Goal: Information Seeking & Learning: Check status

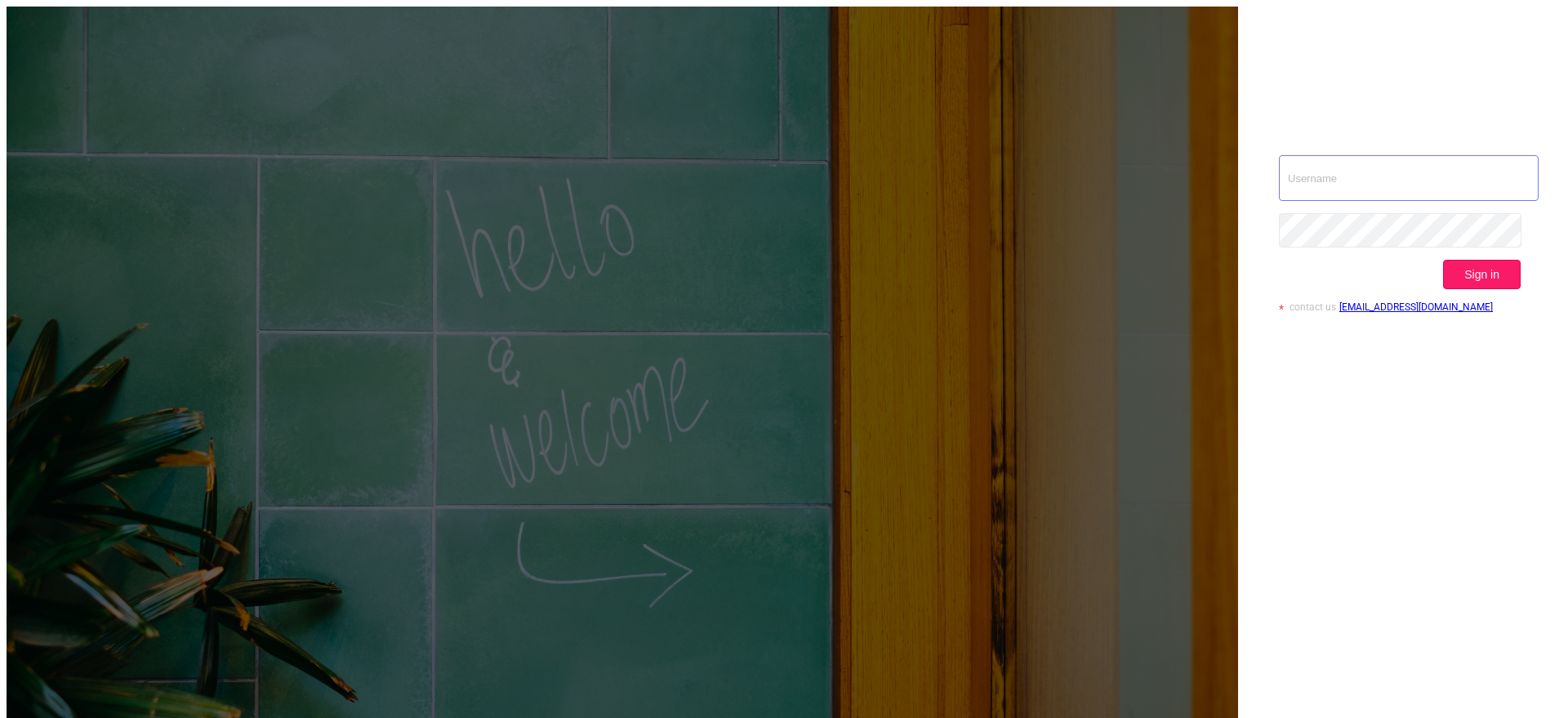
type input "[EMAIL_ADDRESS][DOMAIN_NAME]"
click at [1486, 260] on button "Sign in" at bounding box center [1481, 274] width 78 height 30
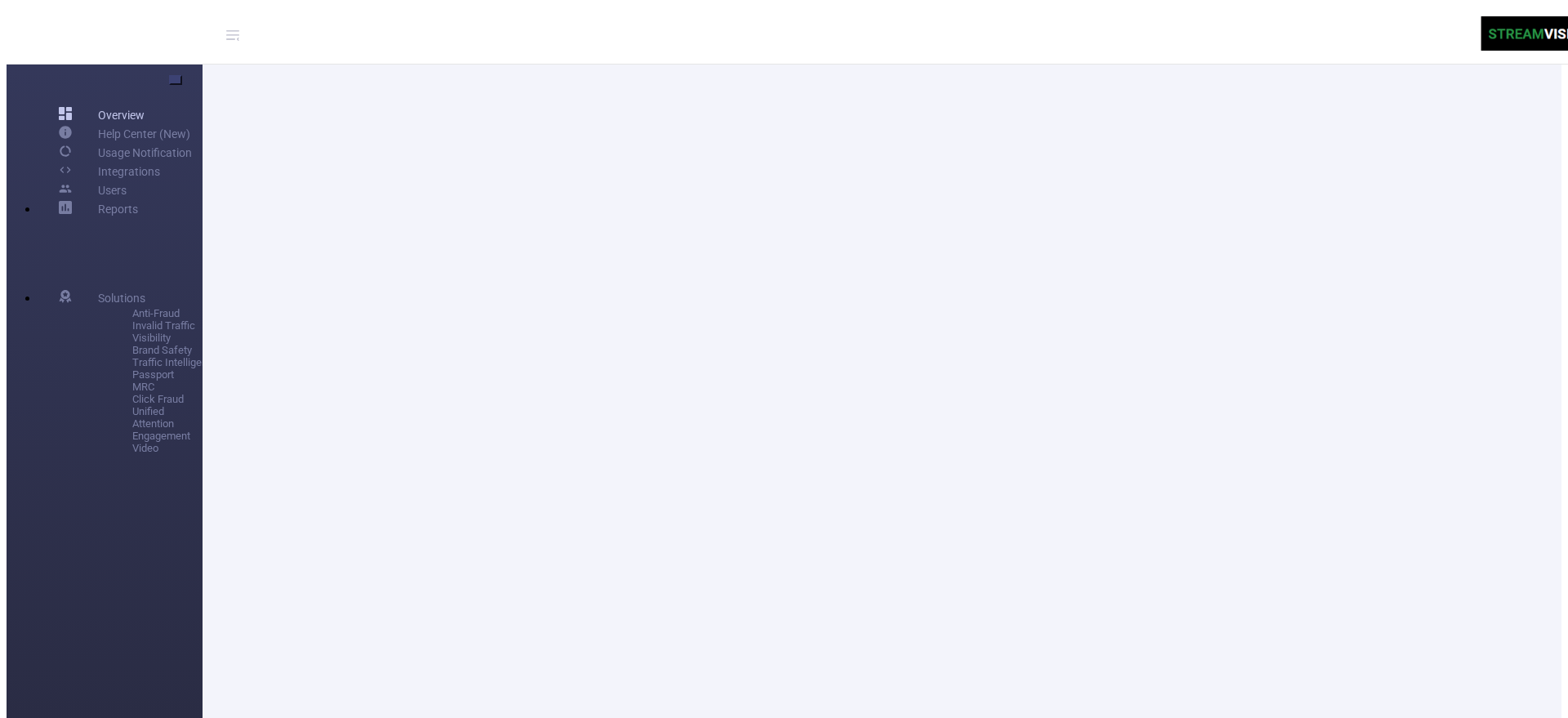
click at [64, 105] on link "Overview" at bounding box center [101, 114] width 86 height 19
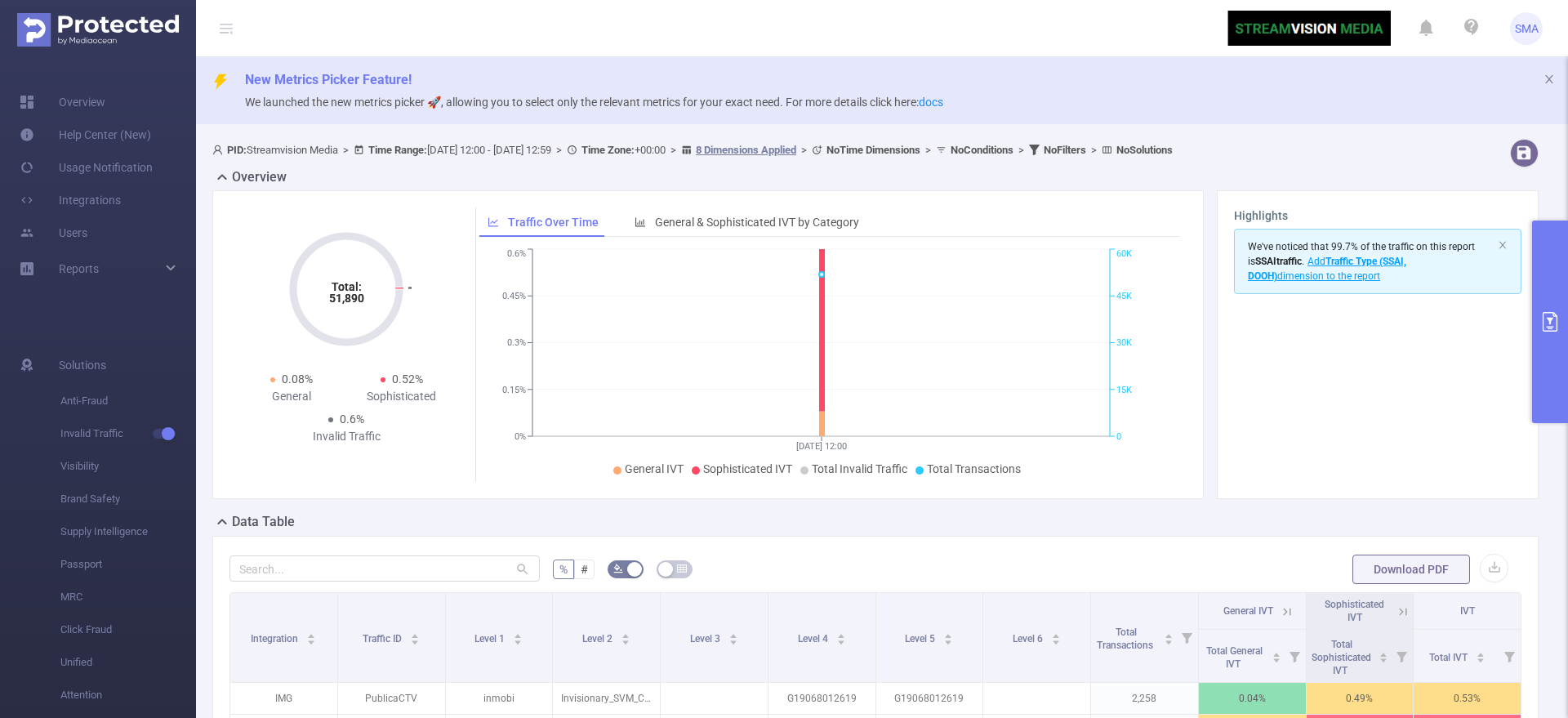
click at [1538, 343] on button "primary" at bounding box center [1549, 322] width 36 height 203
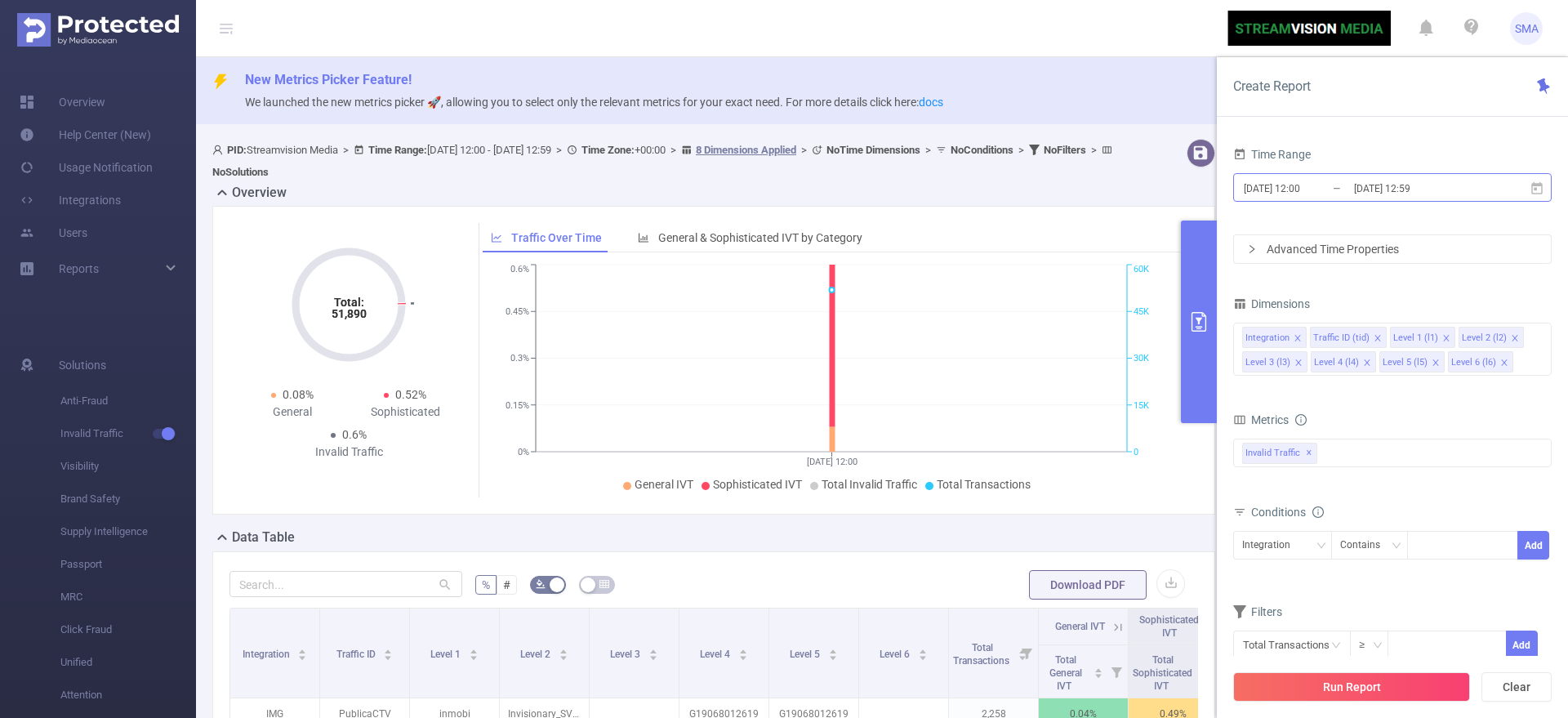
click at [1337, 180] on input "[DATE] 12:00" at bounding box center [1308, 188] width 132 height 22
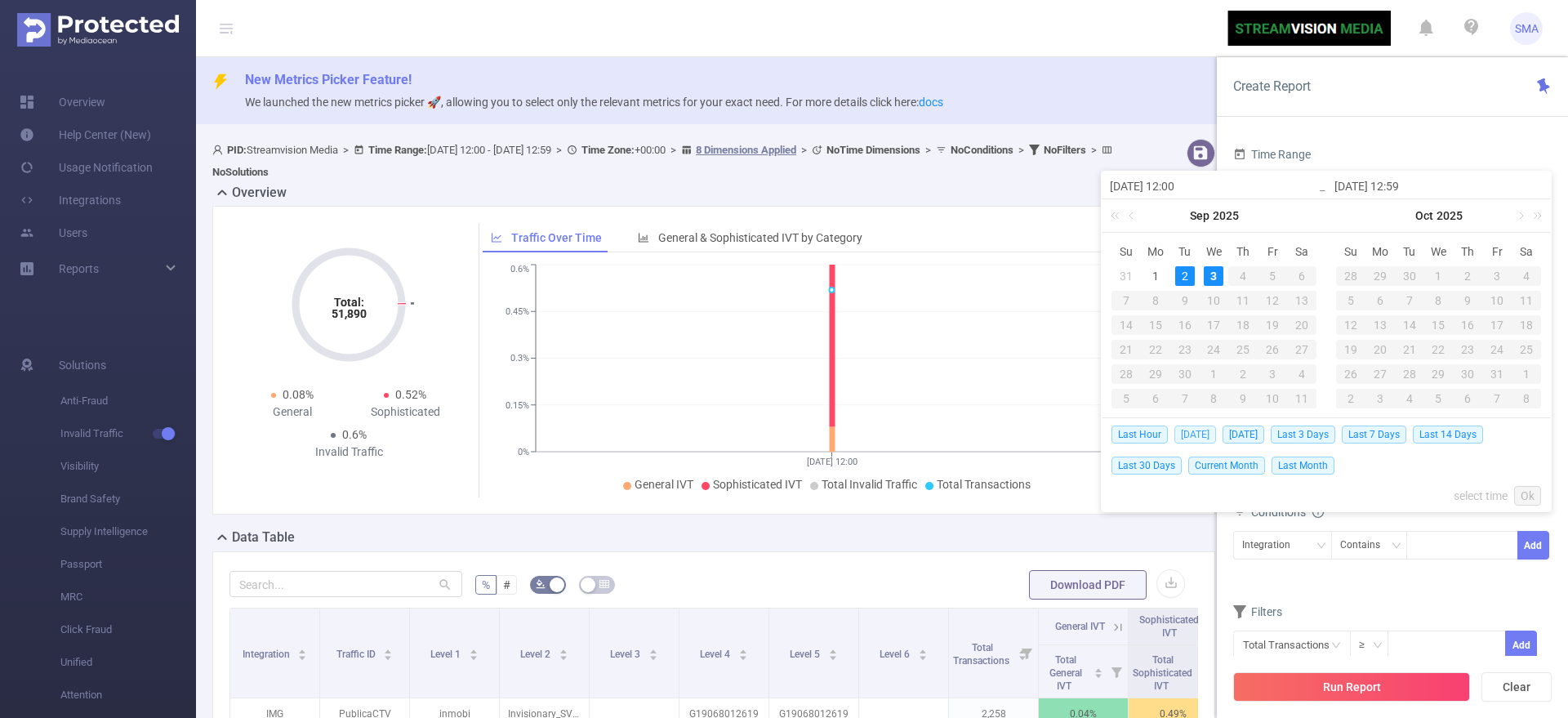
click at [1204, 434] on span "[DATE]" at bounding box center [1195, 435] width 41 height 18
type input "[DATE] 00:00"
type input "[DATE] 23:59"
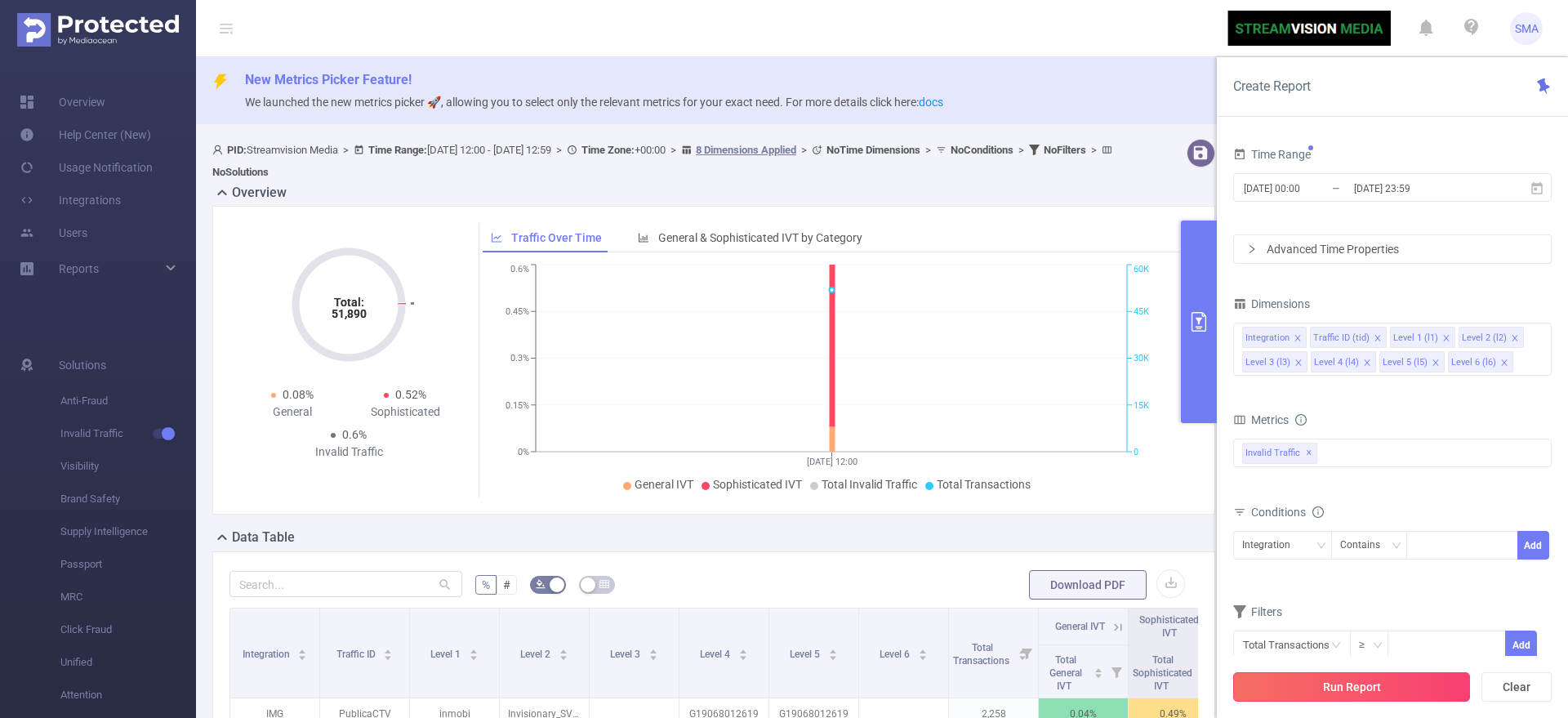
click at [1358, 674] on button "Run Report" at bounding box center [1352, 687] width 237 height 30
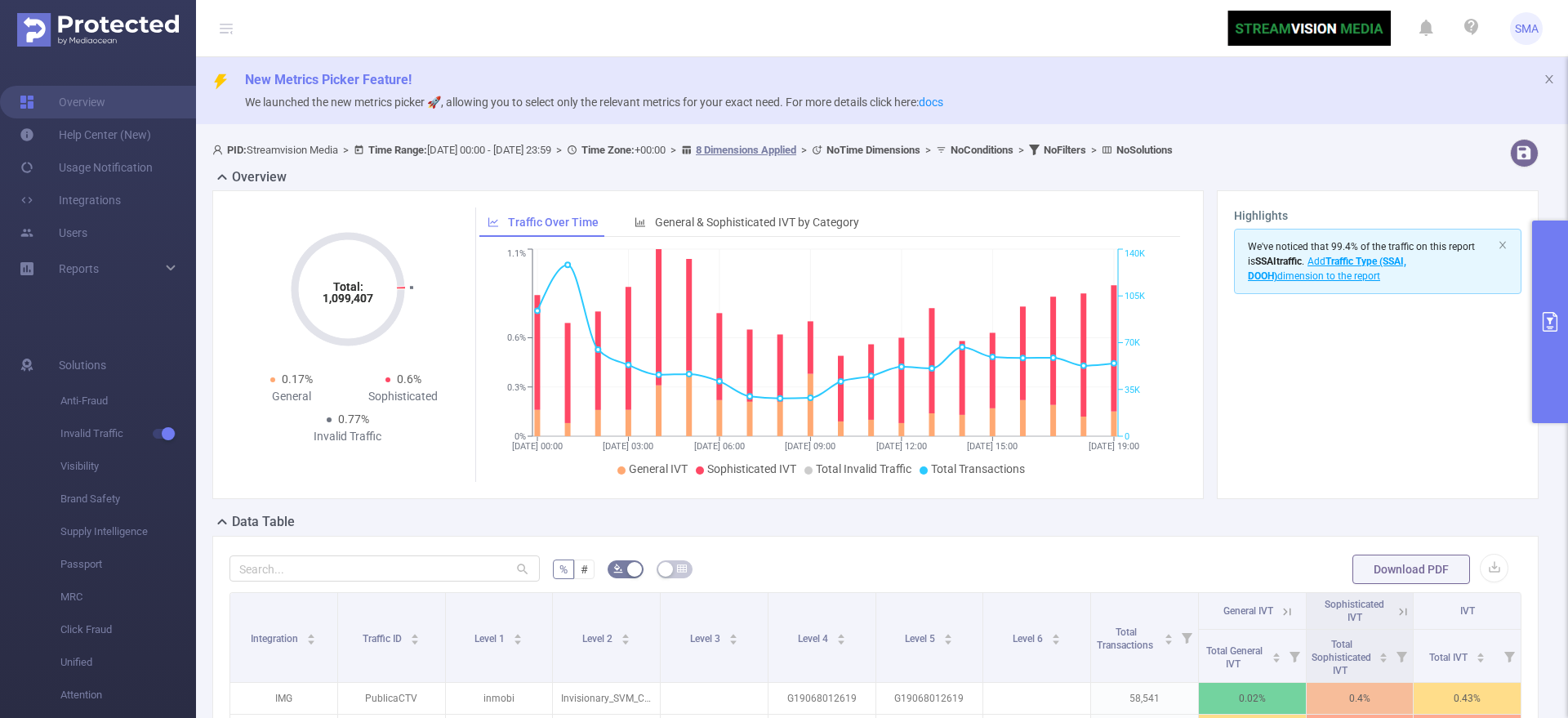
click at [1535, 316] on button "primary" at bounding box center [1549, 322] width 36 height 203
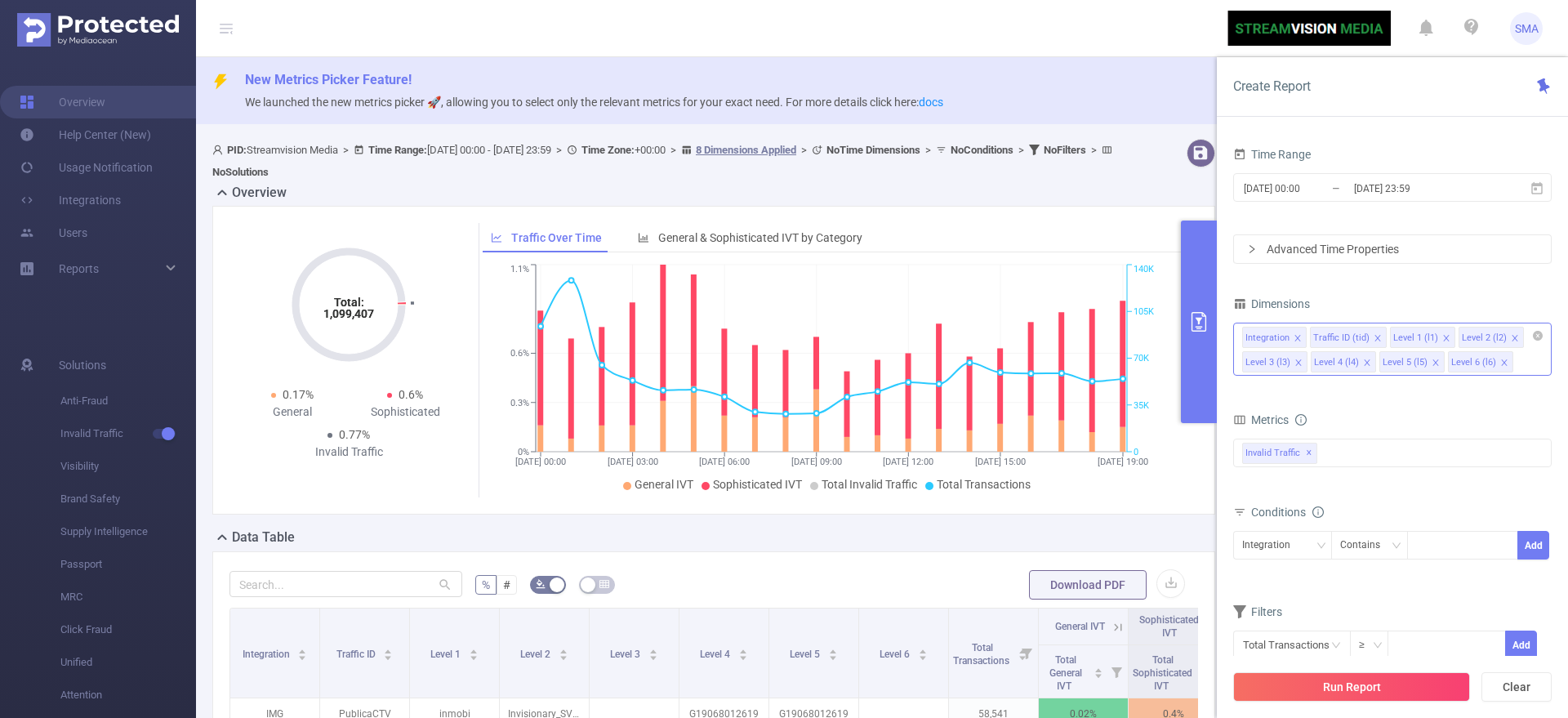
click at [1296, 363] on icon "icon: close" at bounding box center [1298, 362] width 8 height 8
click at [1434, 362] on icon "icon: close" at bounding box center [1435, 362] width 8 height 8
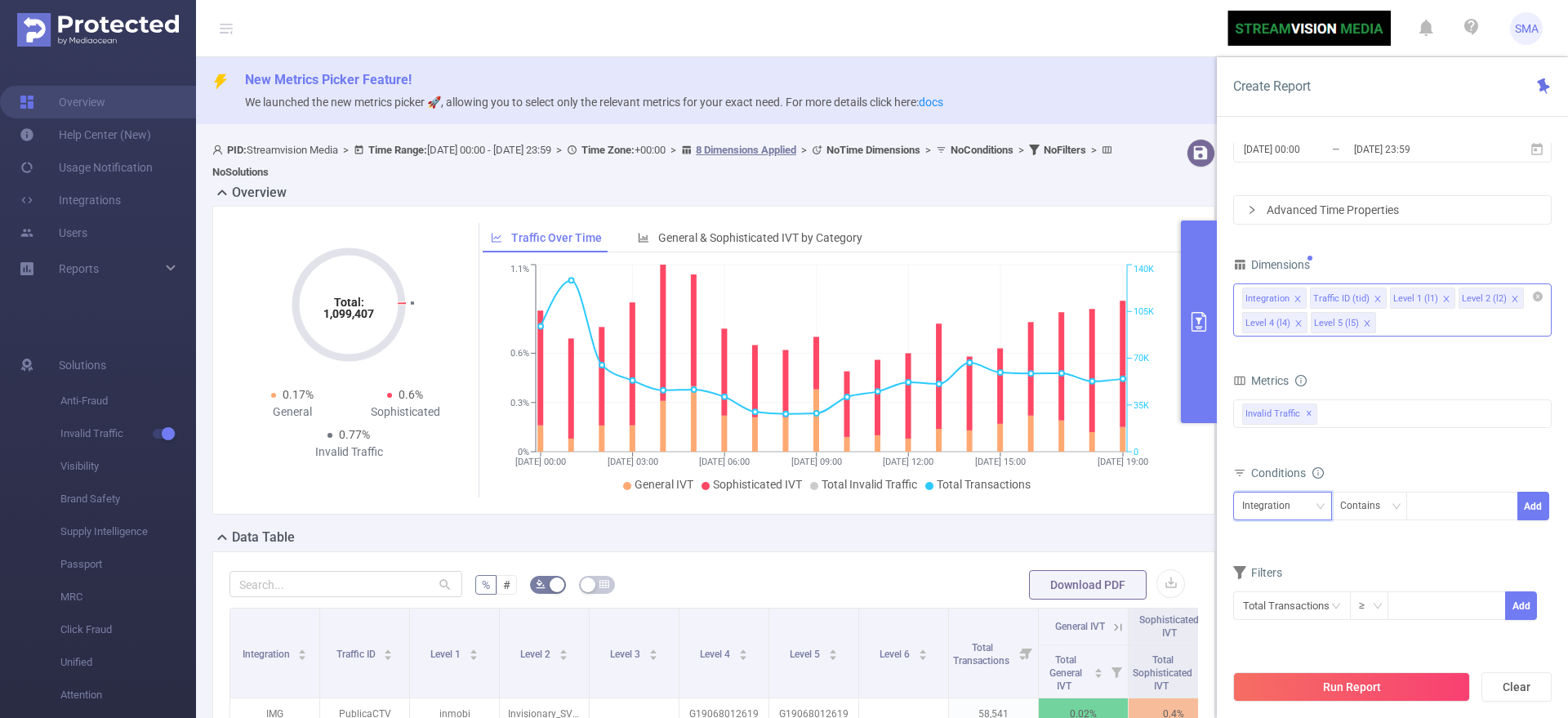
click at [1276, 508] on div "Integration" at bounding box center [1272, 506] width 60 height 27
click at [1402, 588] on div "Total Transactions ≥ Add" at bounding box center [1393, 611] width 319 height 46
click at [1344, 413] on div "Invalid Traffic ✕" at bounding box center [1393, 413] width 319 height 29
click at [1259, 417] on span at bounding box center [1259, 420] width 13 height 13
click at [1431, 363] on form "Dimensions Integration Traffic ID (tid) Level 1 (l1) Level 2 (l2) Level 4 (l4) …" at bounding box center [1393, 447] width 319 height 388
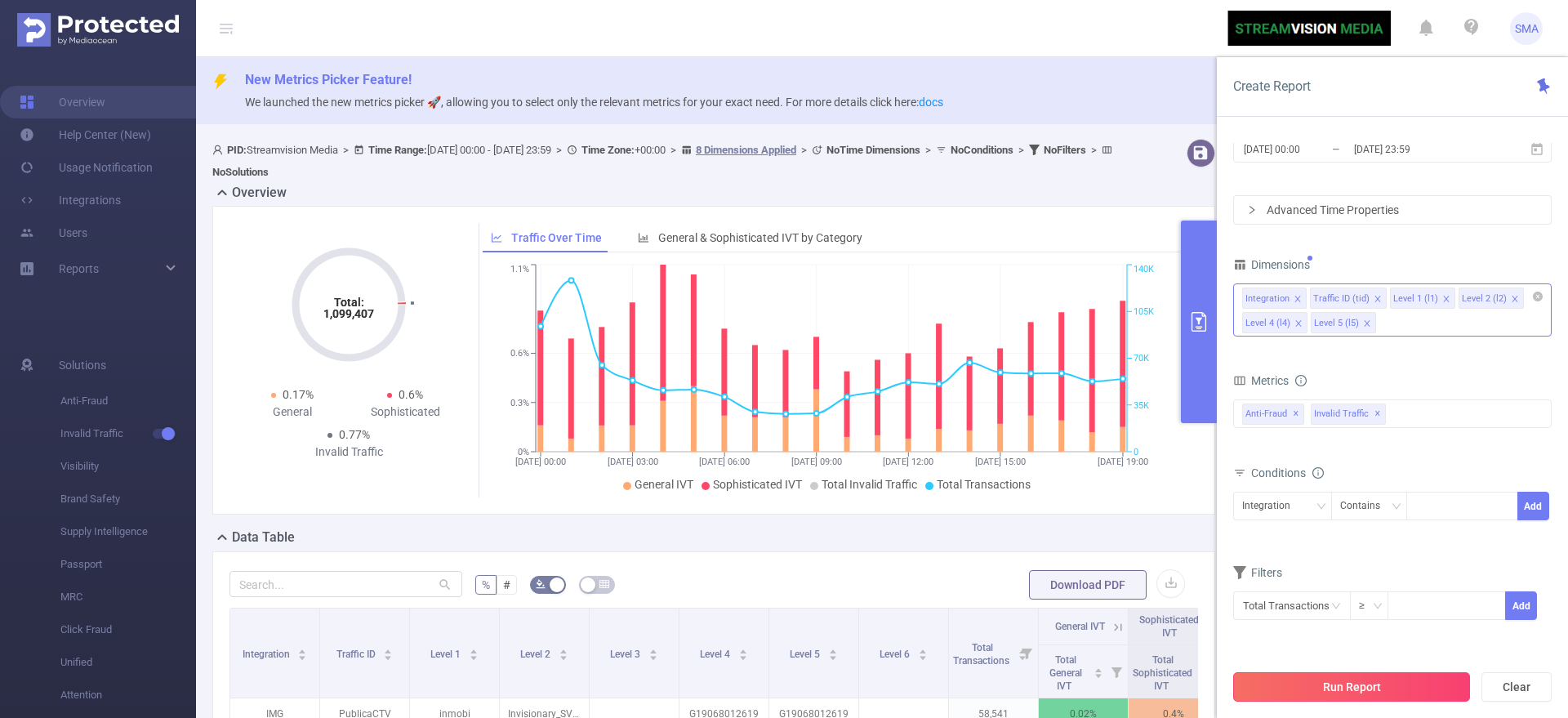
click at [1328, 689] on button "Run Report" at bounding box center [1352, 687] width 237 height 30
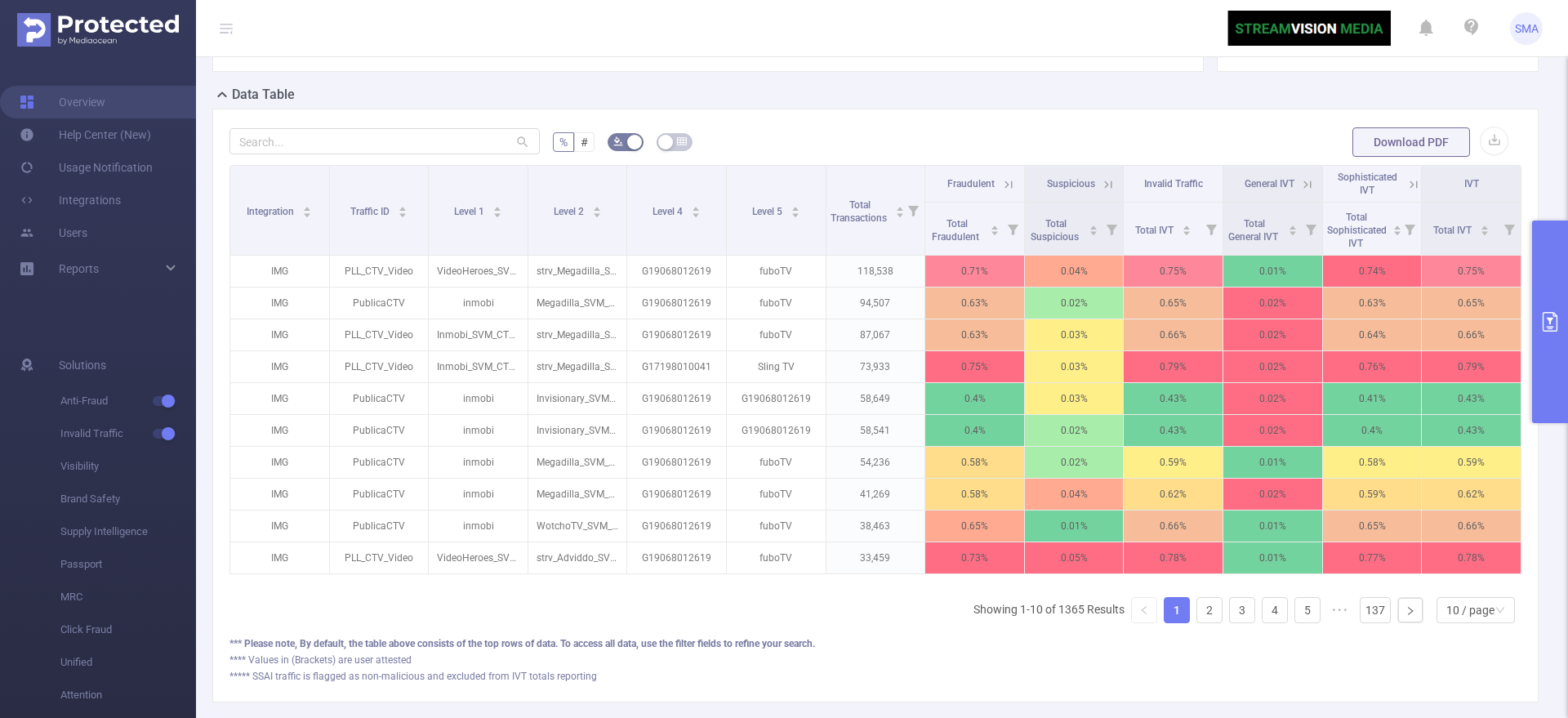
scroll to position [0, 3]
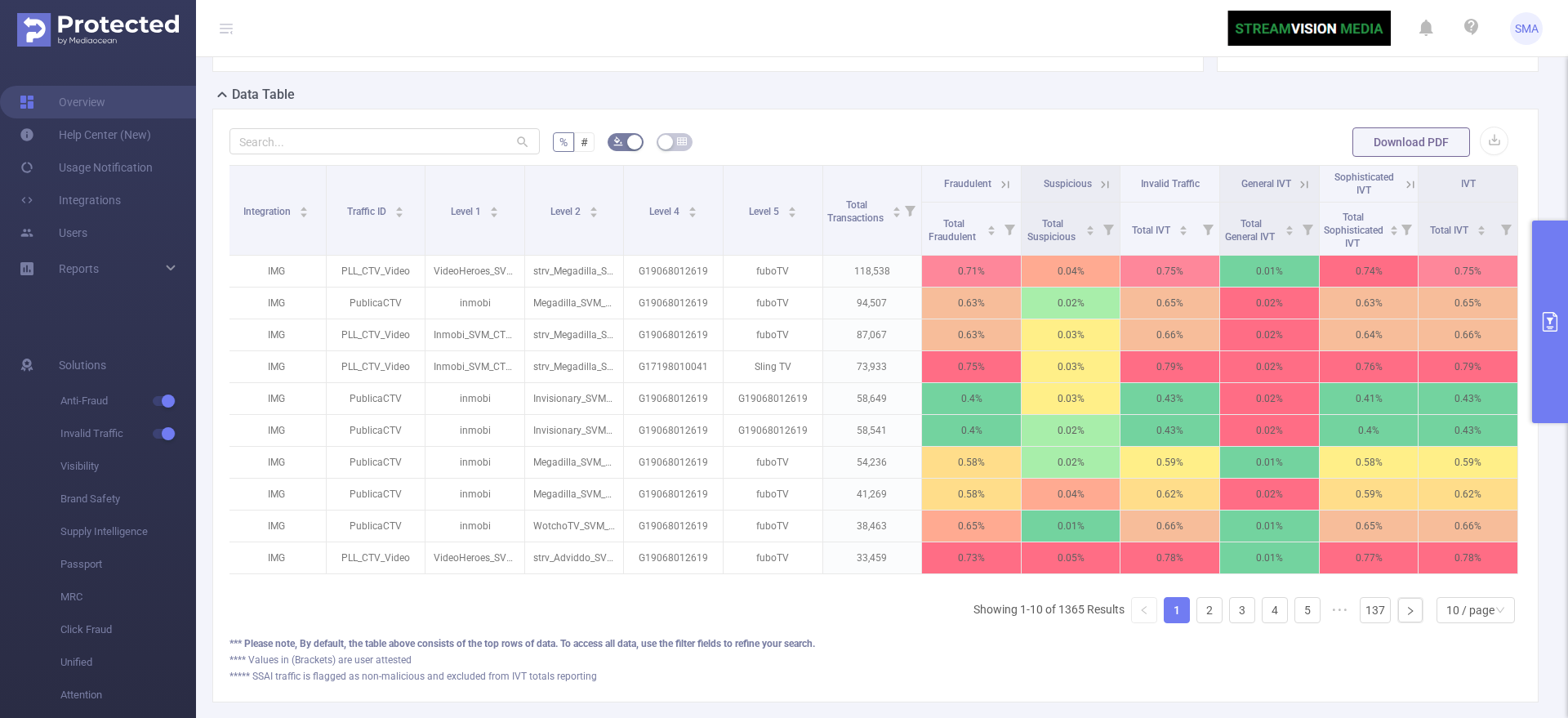
click at [1403, 185] on icon at bounding box center [1410, 184] width 15 height 15
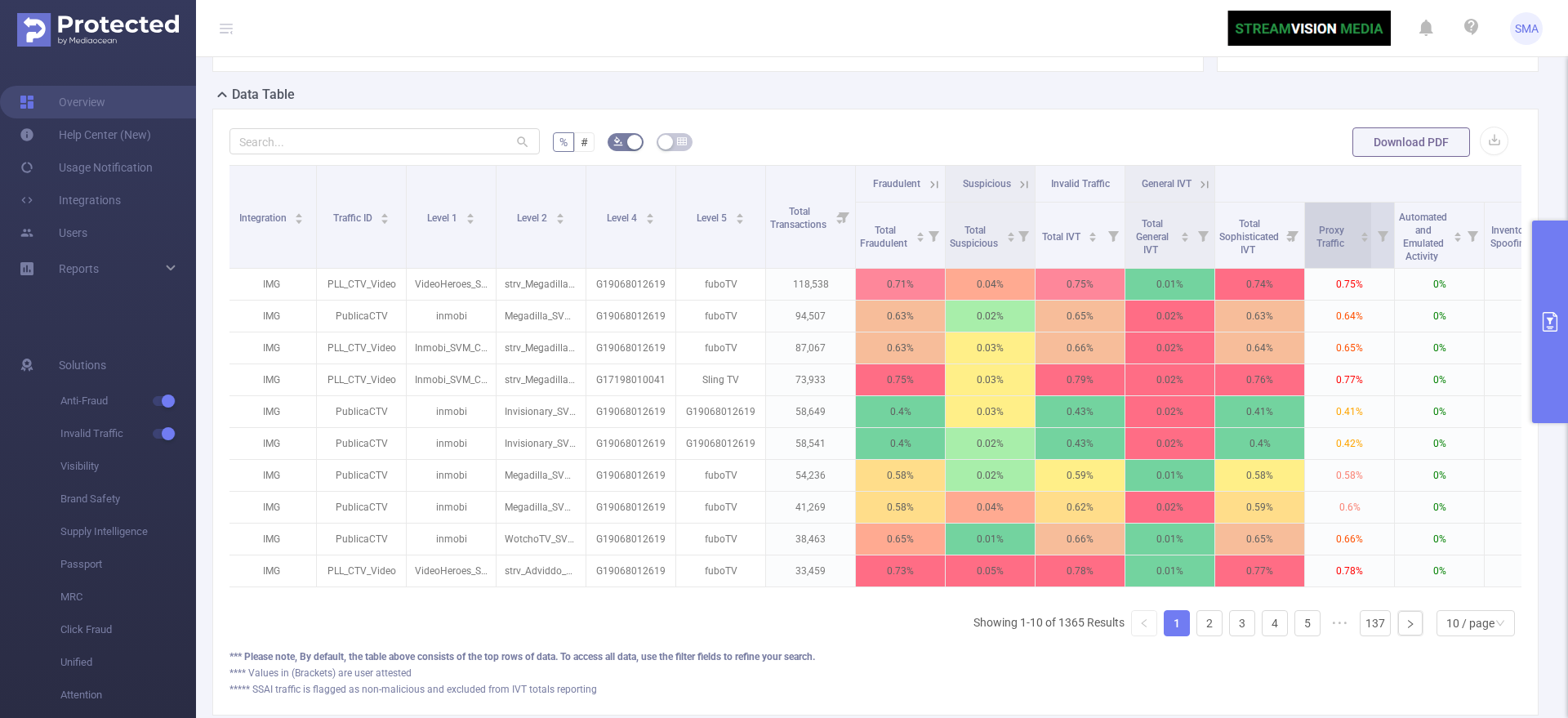
click at [1342, 250] on div "Proxy Traffic" at bounding box center [1339, 235] width 60 height 30
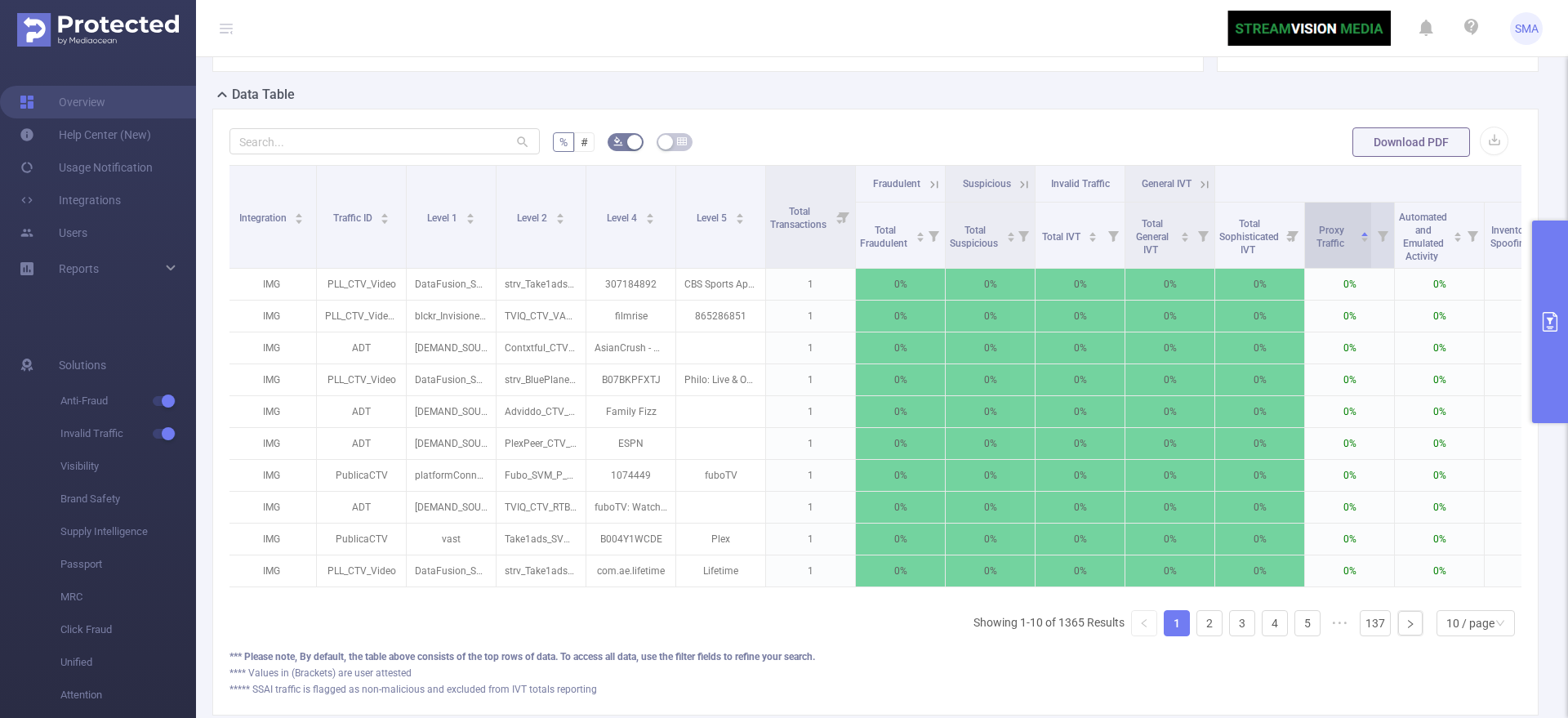
click at [1347, 250] on div "Proxy Traffic" at bounding box center [1339, 235] width 60 height 30
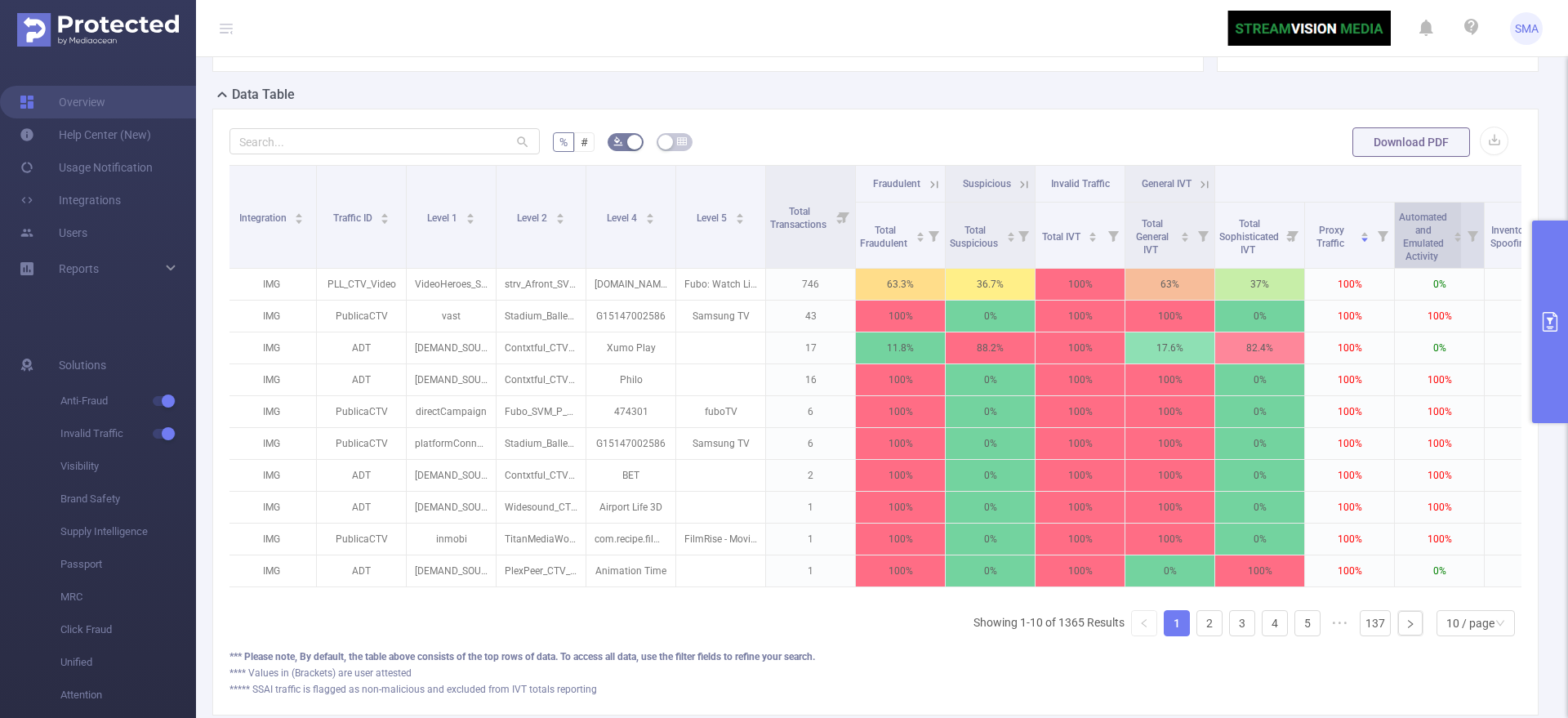
click at [1413, 225] on span "Automated and Emulated Activity" at bounding box center [1422, 235] width 48 height 55
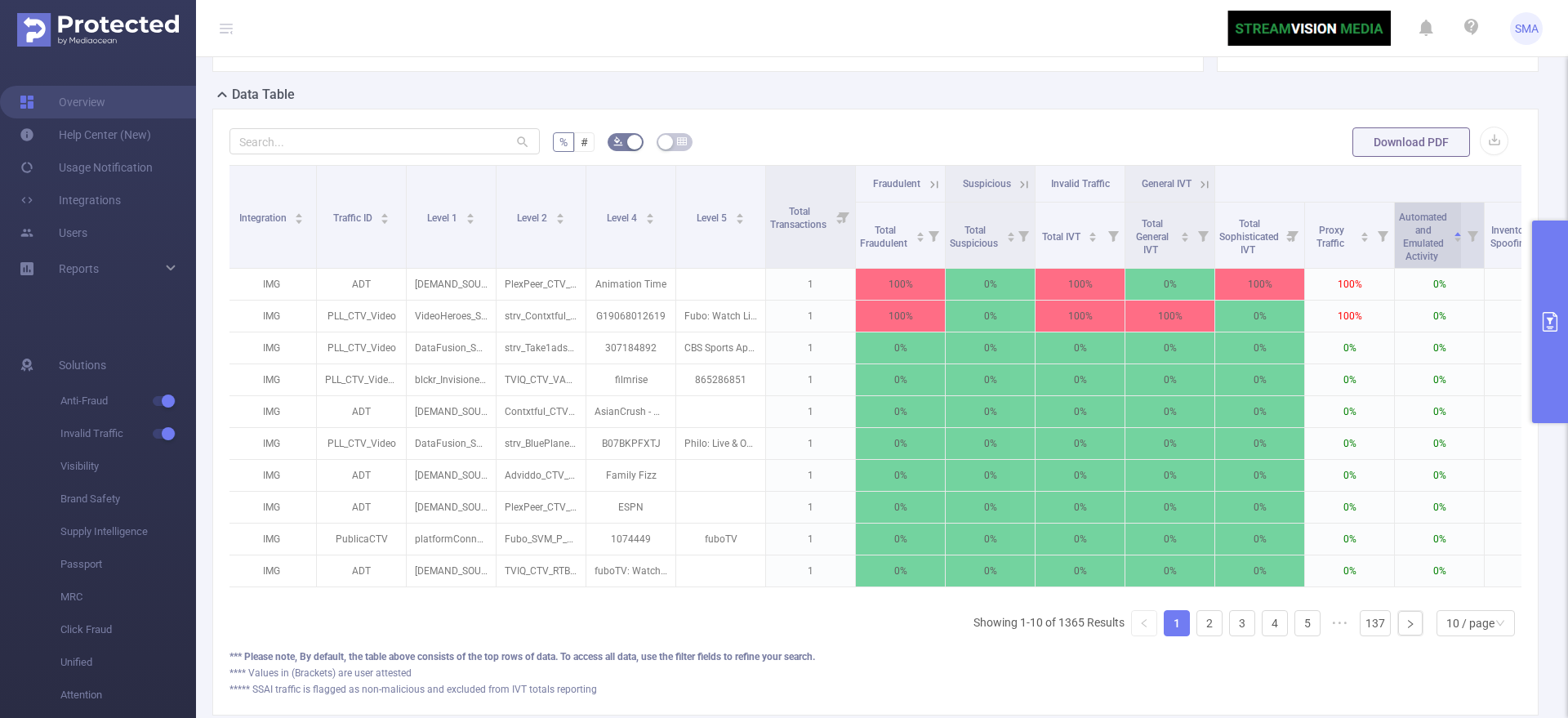
click at [1413, 225] on span "Automated and Emulated Activity" at bounding box center [1422, 235] width 48 height 55
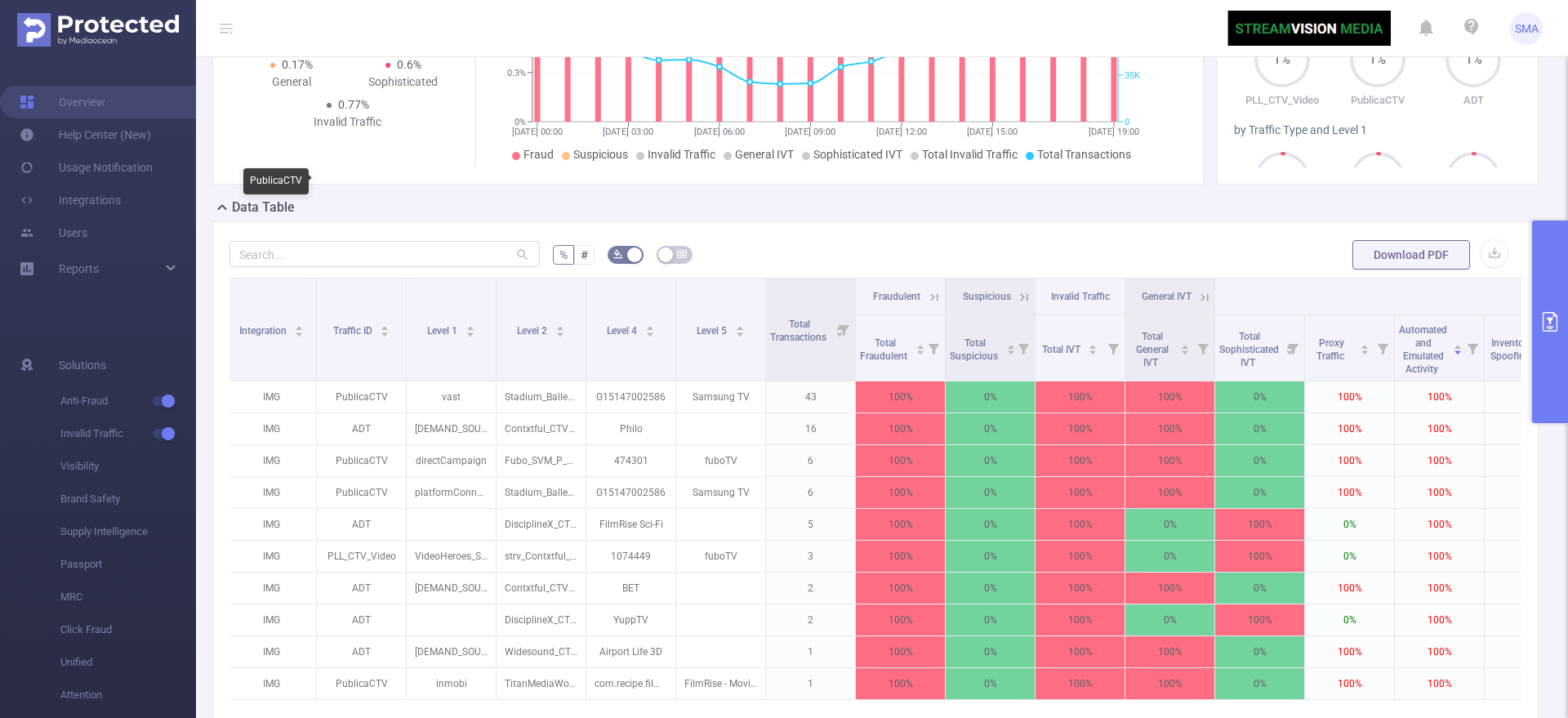
scroll to position [134, 0]
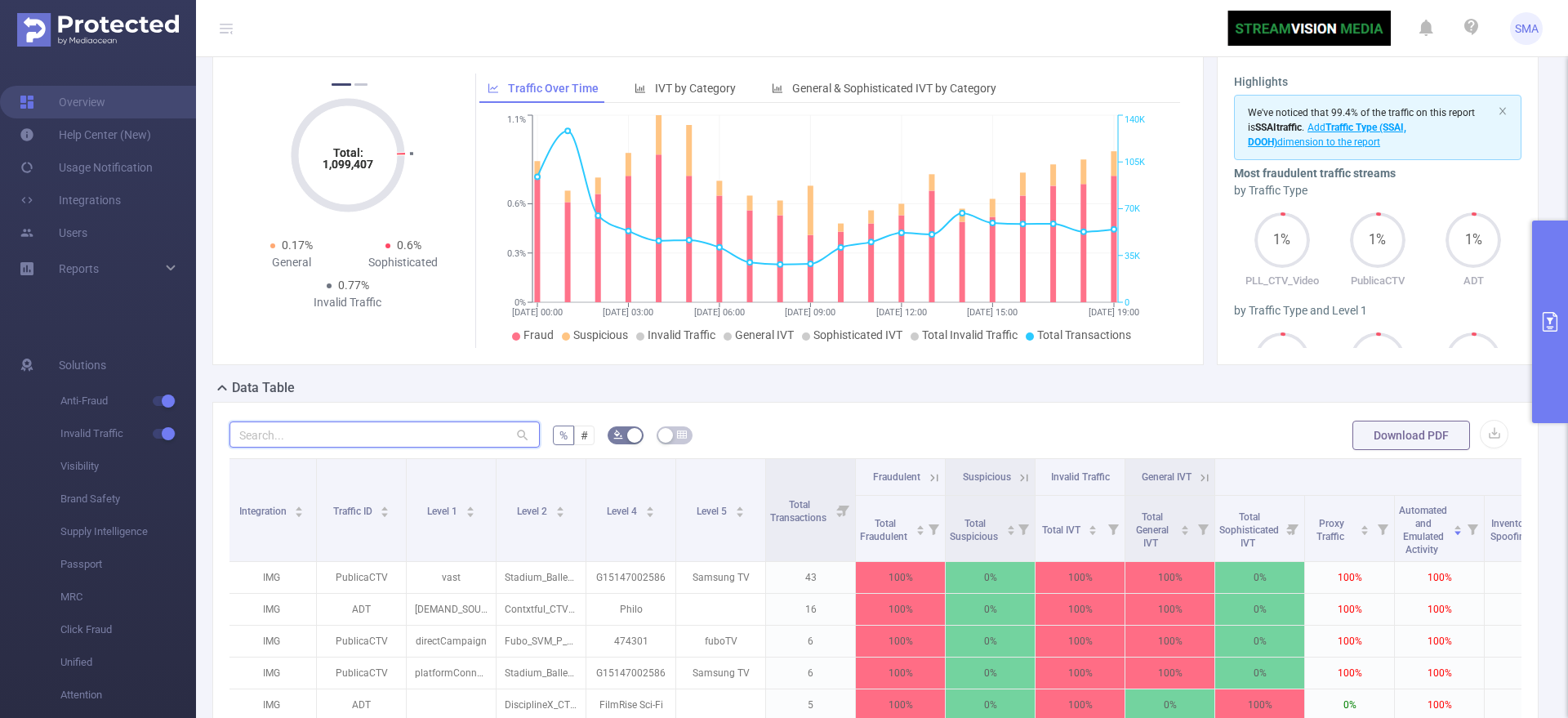
click at [380, 430] on input "text" at bounding box center [384, 434] width 310 height 27
type input "publica"
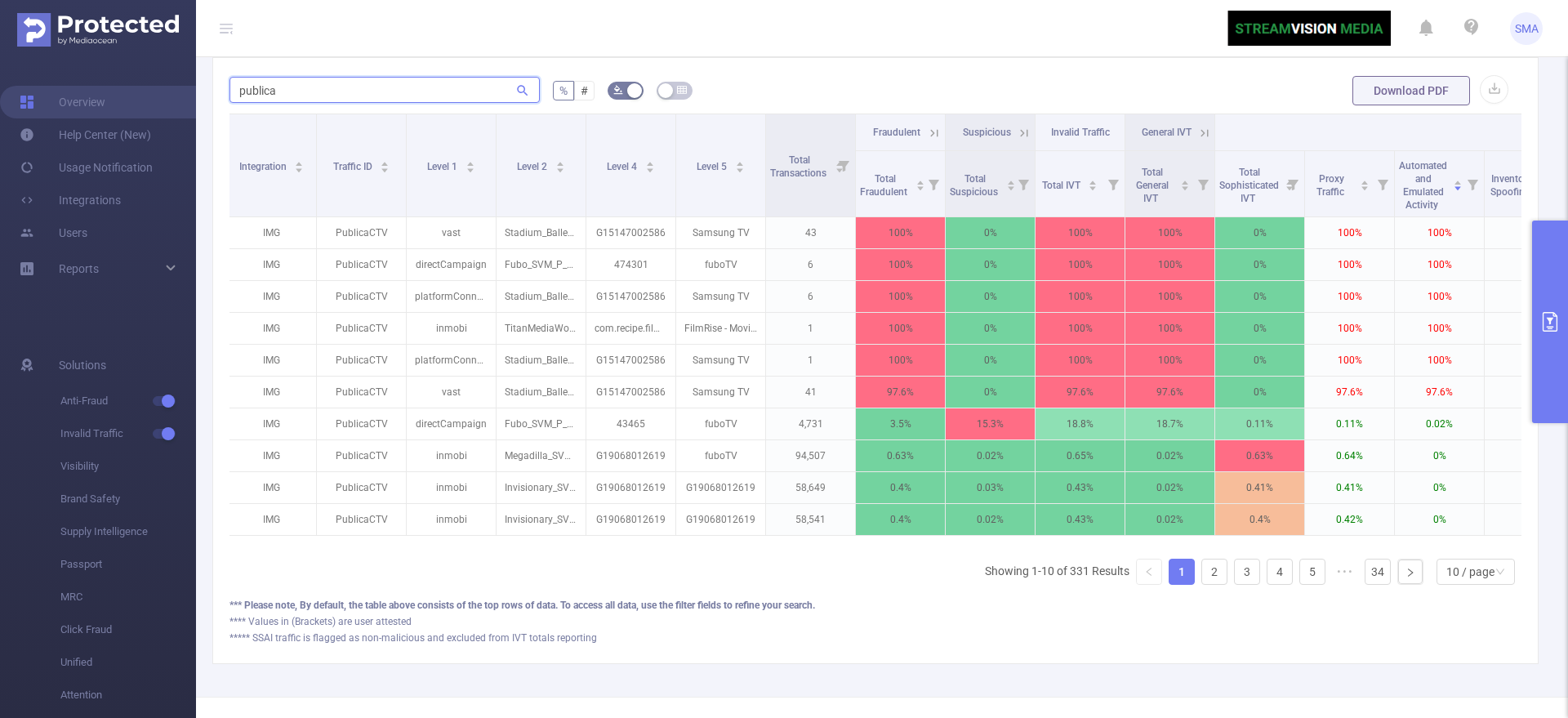
scroll to position [542, 0]
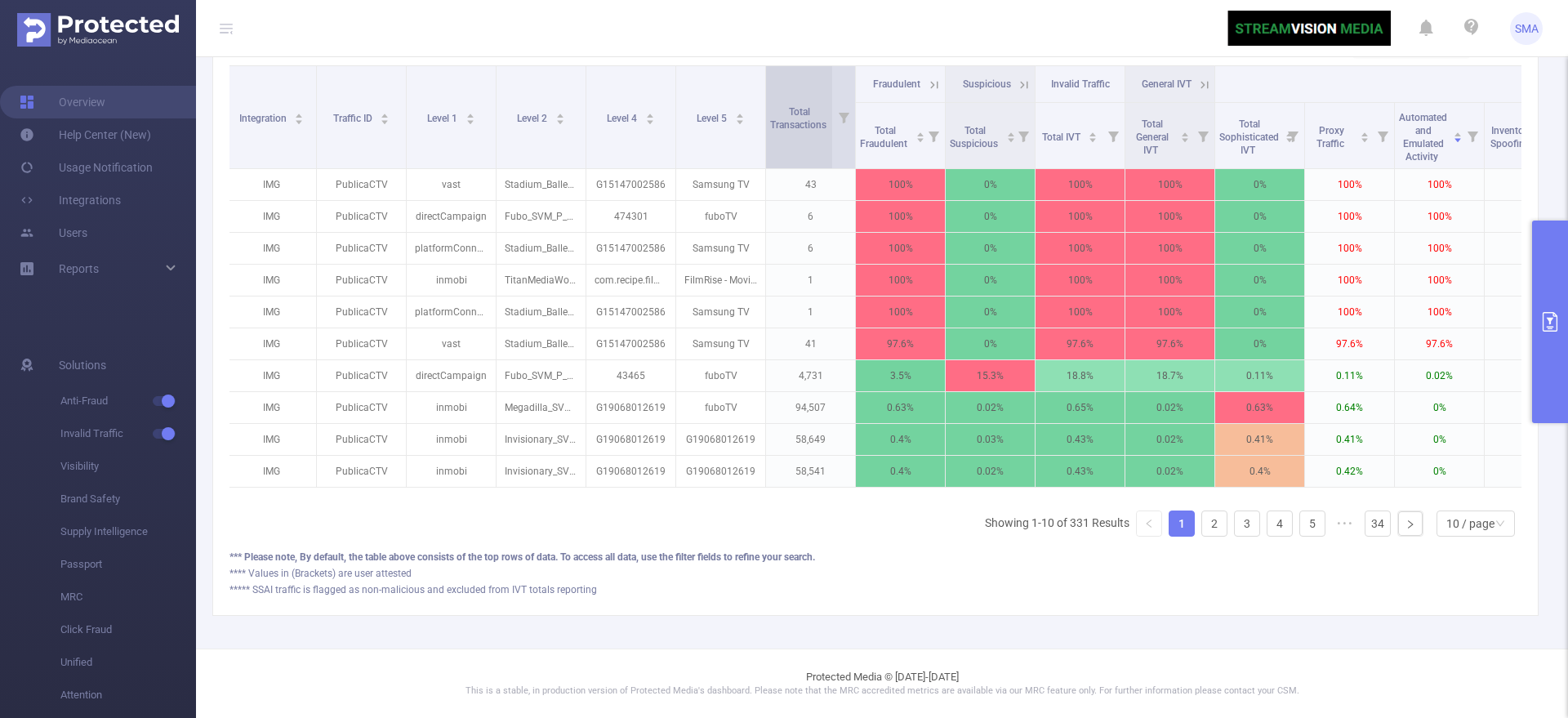
click at [809, 113] on span "Total Transactions" at bounding box center [800, 118] width 59 height 25
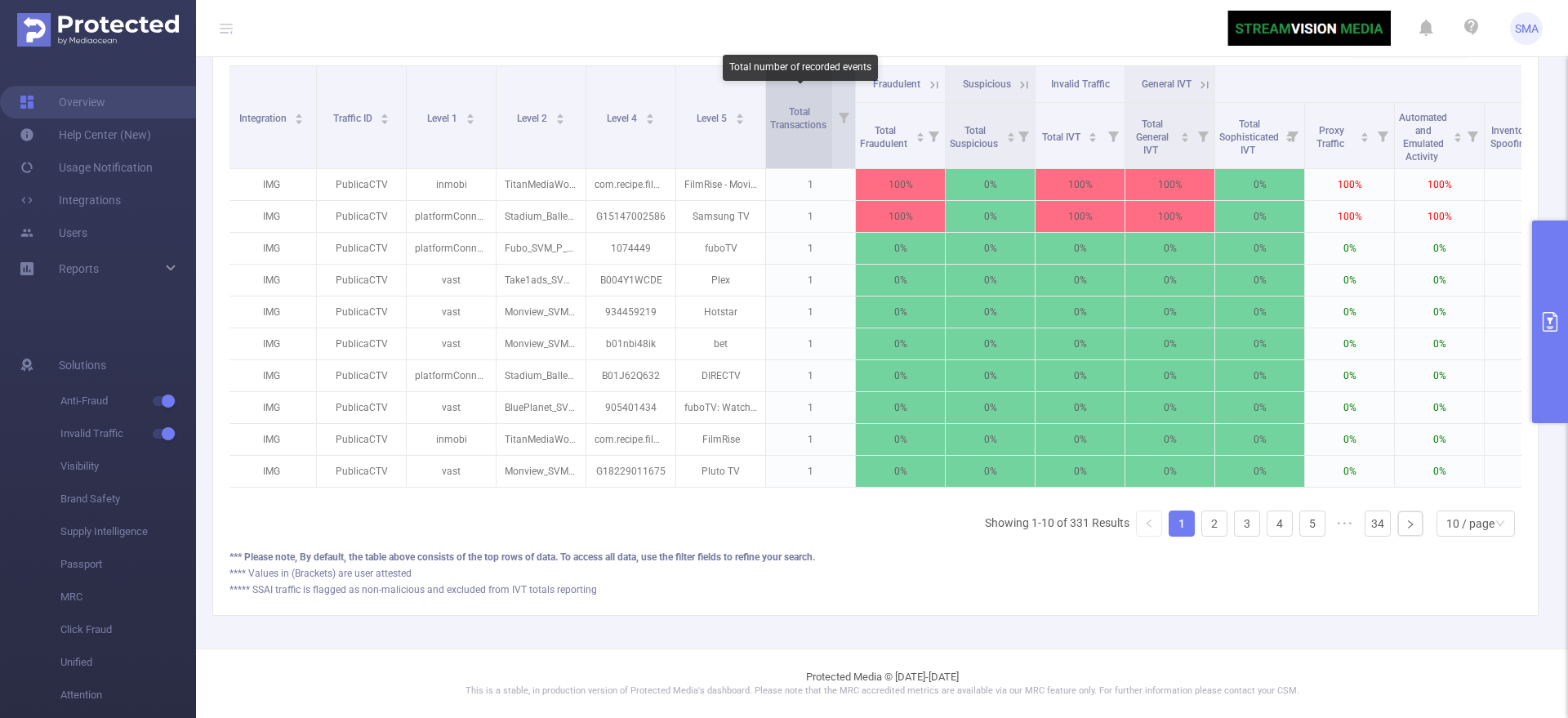
click at [809, 113] on span "Total Transactions" at bounding box center [800, 118] width 59 height 25
